Goal: Navigation & Orientation: Find specific page/section

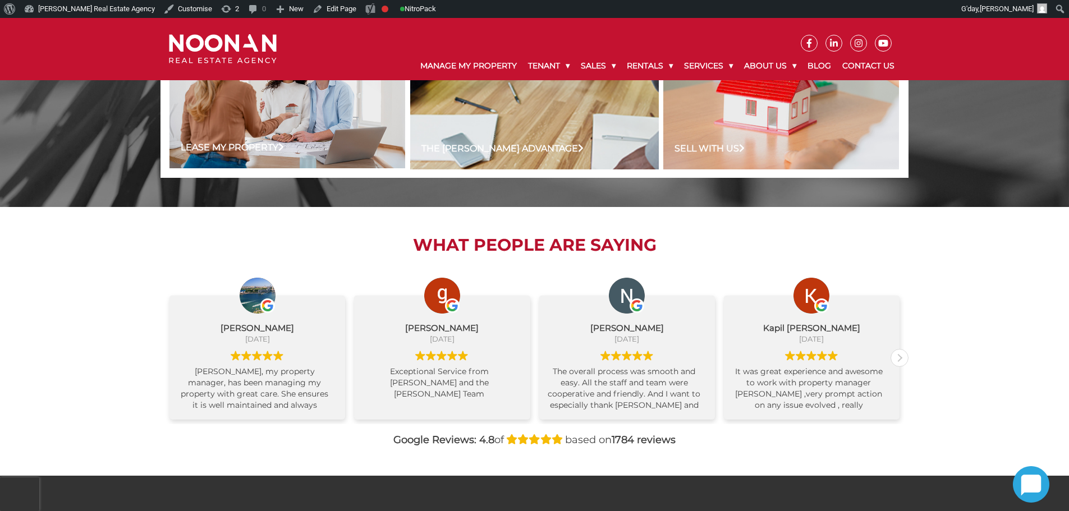
scroll to position [1066, 0]
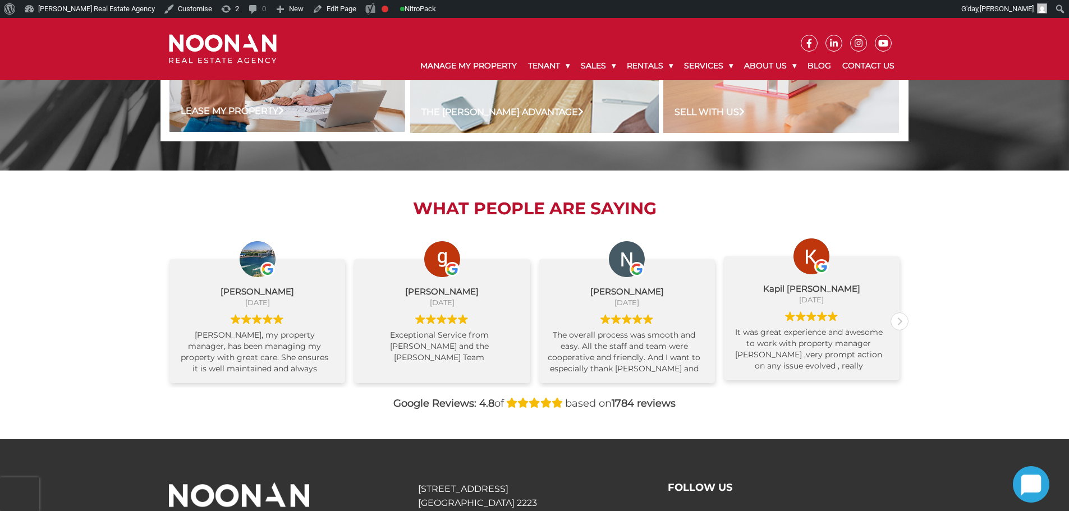
drag, startPoint x: 316, startPoint y: 321, endPoint x: 738, endPoint y: 314, distance: 422.5
click at [740, 314] on div "[PERSON_NAME] [DATE] [PERSON_NAME], my property manager, has been managing my p…" at bounding box center [534, 310] width 739 height 154
click at [26, 293] on div "What People are Saying [PERSON_NAME] [DATE] [PERSON_NAME], my property manager,…" at bounding box center [534, 305] width 1069 height 268
click at [165, 319] on div "Previous review" at bounding box center [169, 321] width 17 height 17
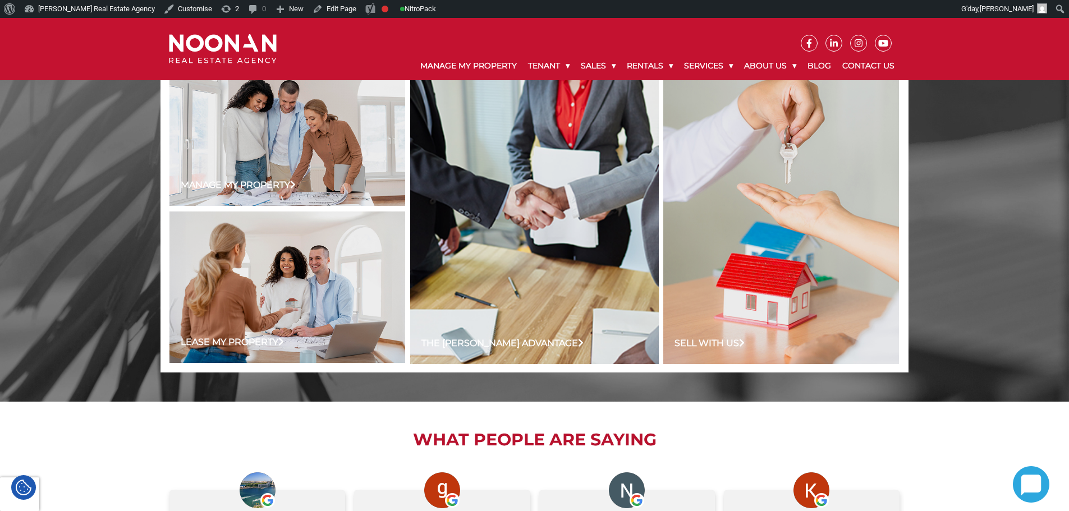
scroll to position [785, 0]
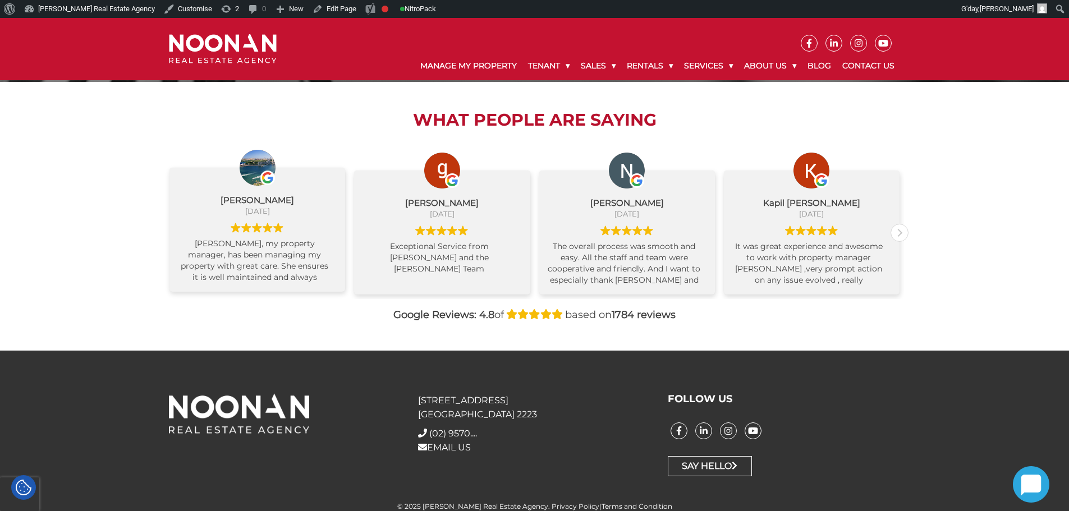
scroll to position [1162, 0]
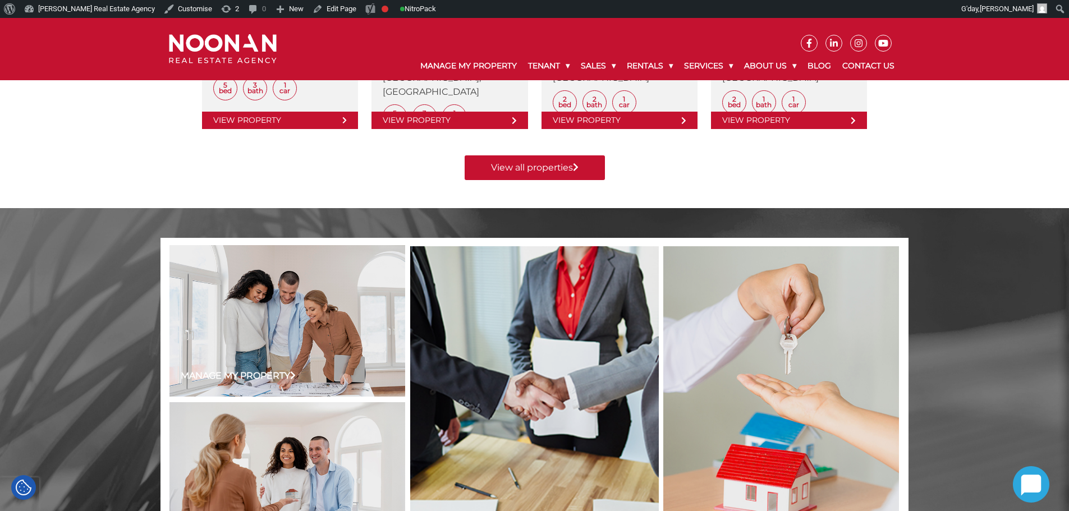
scroll to position [561, 0]
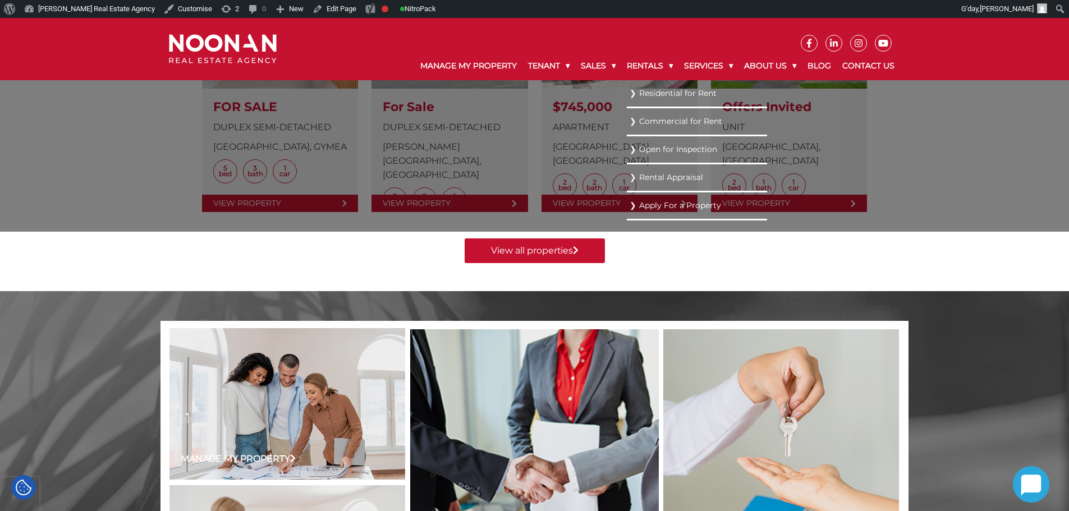
click at [633, 94] on link "Residential for Rent" at bounding box center [696, 93] width 135 height 15
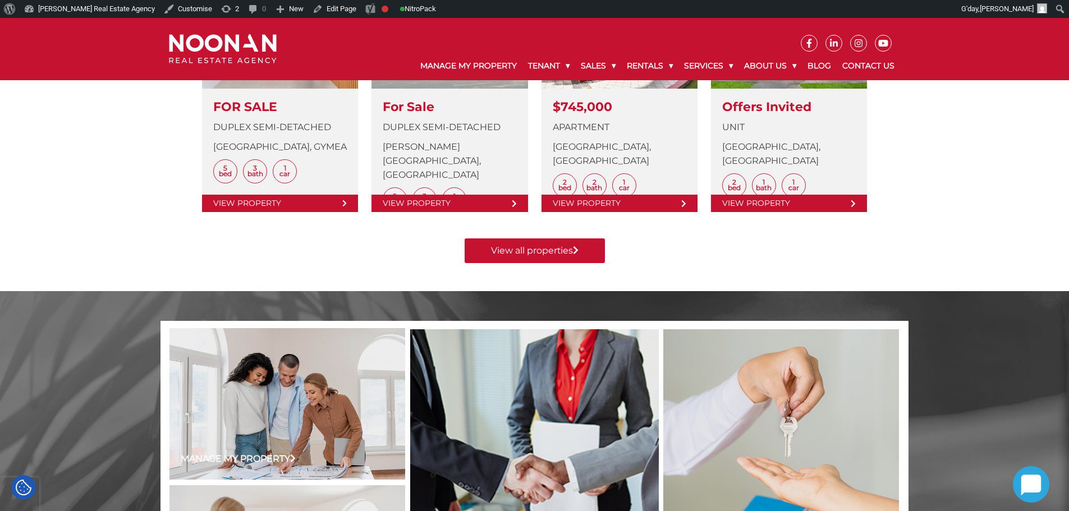
click at [312, 287] on div "Manage my Property Lease my Property Sell my Property Contact Us LATEST PROPERT…" at bounding box center [534, 17] width 748 height 547
